Goal: Information Seeking & Learning: Learn about a topic

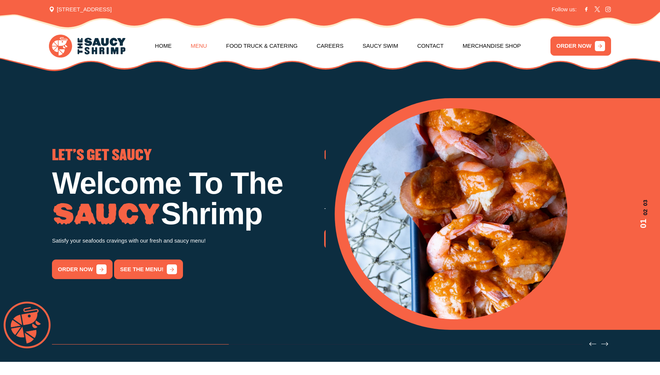
click at [202, 46] on link "Menu" at bounding box center [199, 46] width 16 height 30
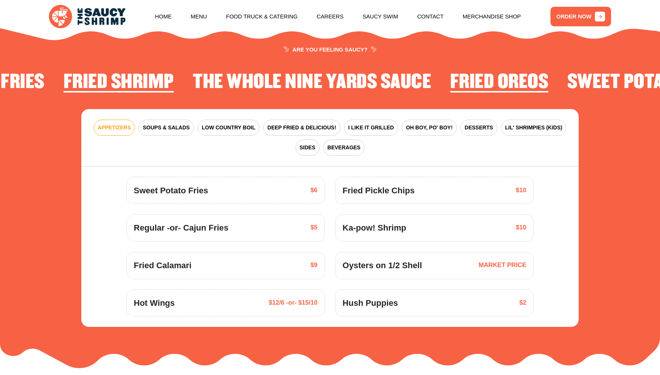
scroll to position [1038, 0]
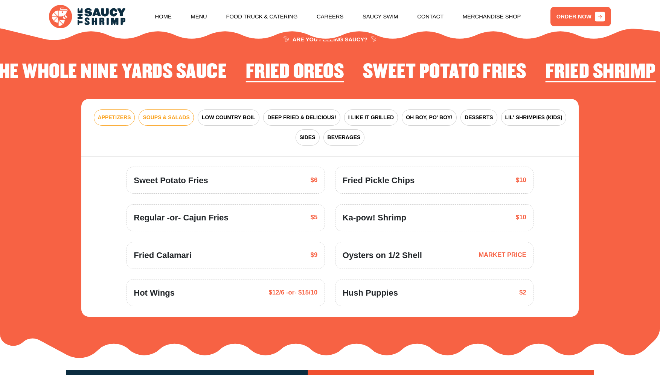
click at [165, 122] on span "SOUPS & SALADS" at bounding box center [166, 118] width 47 height 8
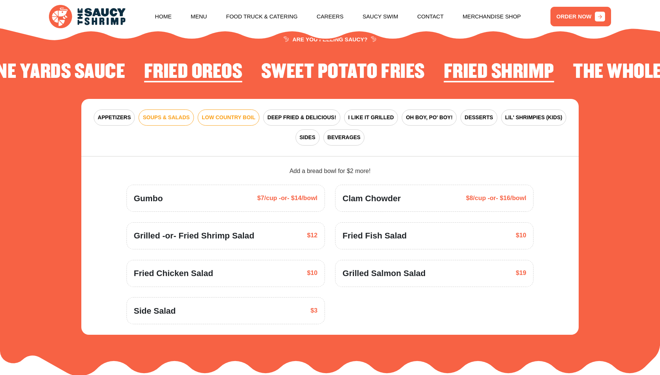
click at [225, 122] on span "LOW COUNTRY BOIL" at bounding box center [228, 118] width 53 height 8
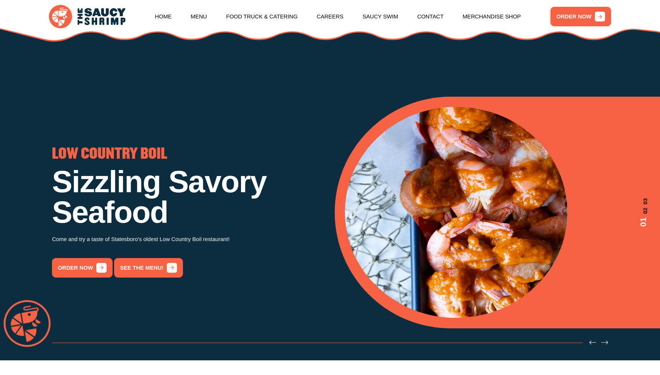
scroll to position [0, 0]
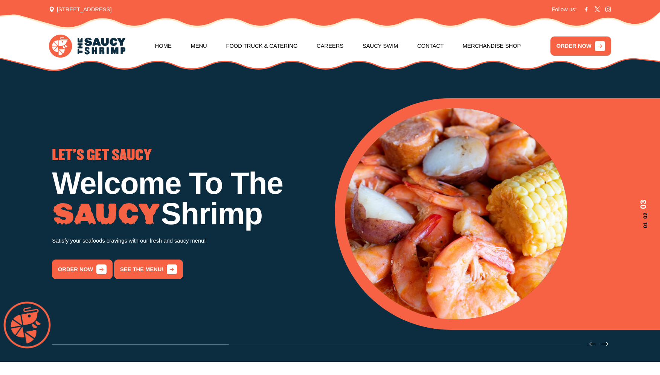
click at [199, 47] on link "Menu" at bounding box center [199, 46] width 16 height 30
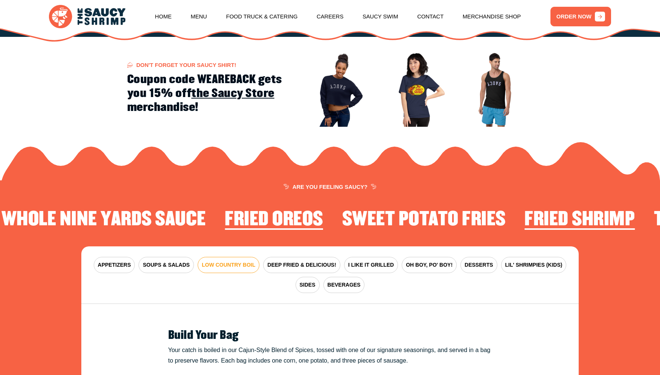
scroll to position [1038, 0]
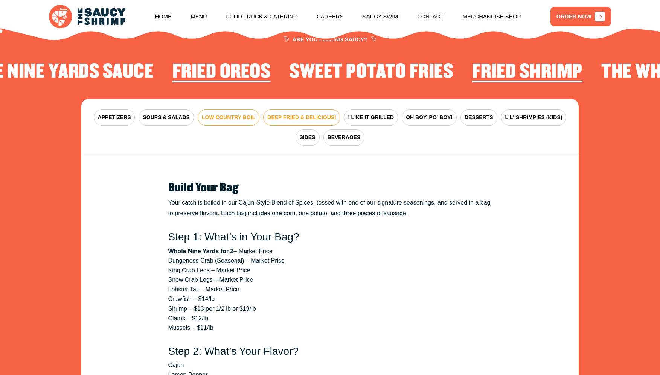
click at [304, 122] on span "DEEP FRIED & DELICIOUS!" at bounding box center [301, 118] width 69 height 8
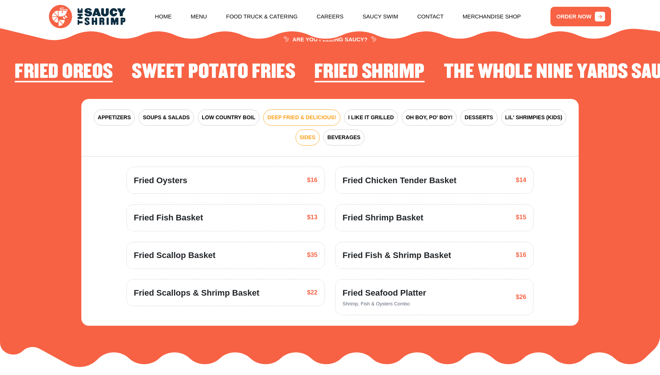
click at [301, 142] on span "SIDES" at bounding box center [308, 138] width 16 height 8
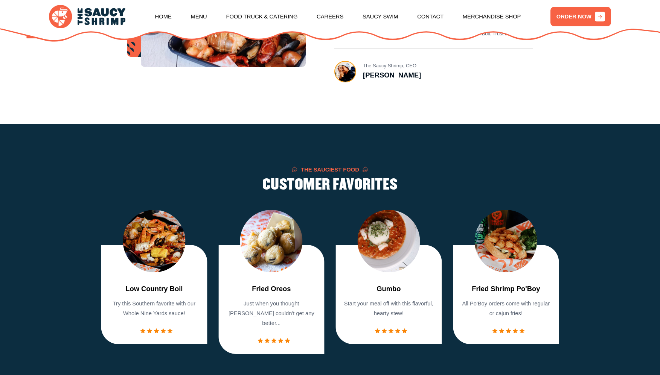
scroll to position [531, 0]
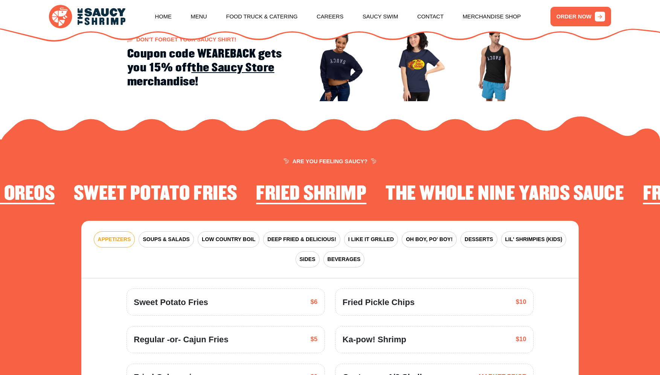
scroll to position [1038, 0]
